Goal: Navigation & Orientation: Find specific page/section

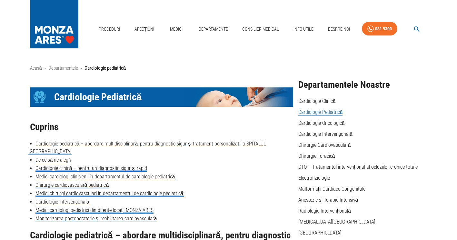
click at [337, 112] on link "Cardiologie Pediatrică" at bounding box center [321, 112] width 45 height 6
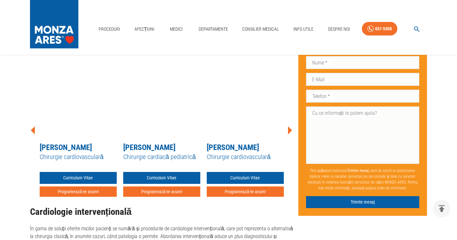
scroll to position [1094, 0]
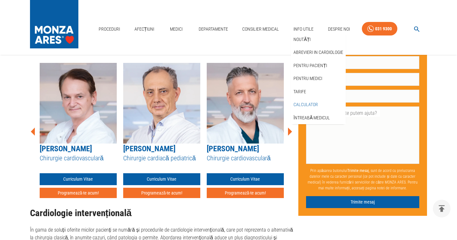
click at [310, 102] on link "Calculator" at bounding box center [306, 104] width 27 height 11
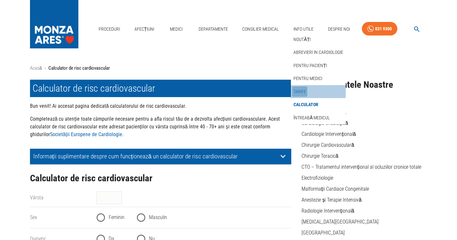
click at [300, 92] on link "Tarife" at bounding box center [300, 92] width 15 height 11
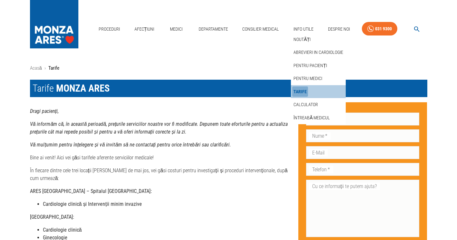
click at [299, 93] on link "Tarife" at bounding box center [301, 92] width 16 height 11
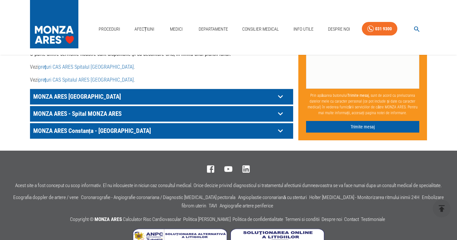
scroll to position [381, 0]
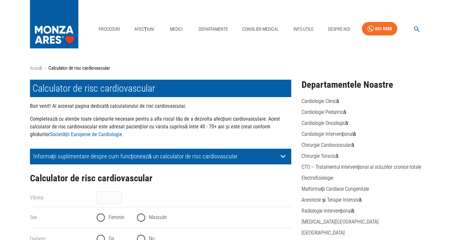
scroll to position [1094, 0]
